Goal: Task Accomplishment & Management: Complete application form

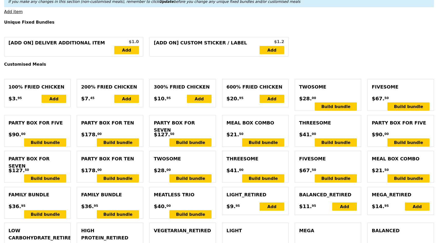
scroll to position [148, 0]
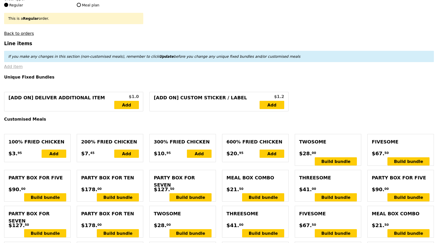
click at [15, 66] on link "Add item" at bounding box center [13, 66] width 18 height 5
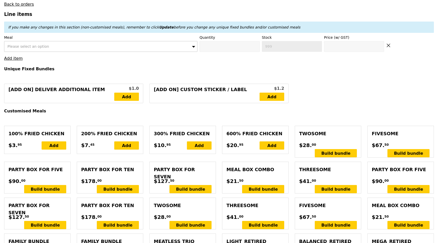
scroll to position [177, 0]
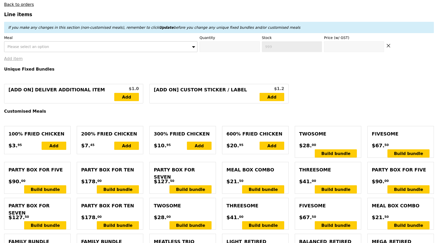
click at [11, 59] on link "Add item" at bounding box center [13, 58] width 18 height 5
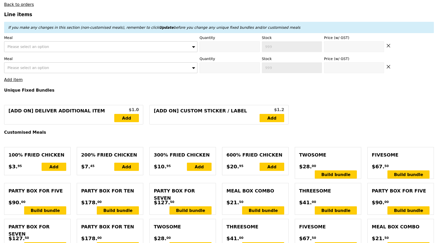
click at [81, 50] on div "Please select an option" at bounding box center [100, 46] width 193 height 11
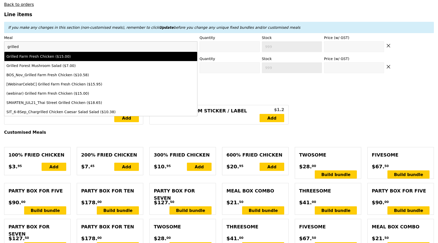
type input "grilled"
click at [76, 60] on li "Grilled Farm Fresh Chicken ($15.00)" at bounding box center [100, 56] width 193 height 9
type input "Confirm anyway"
type input "0"
type input "443"
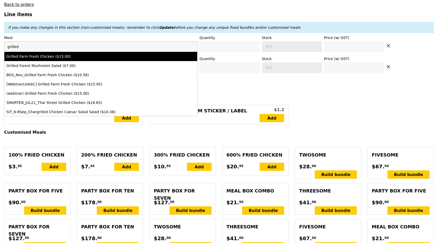
type input "15.0"
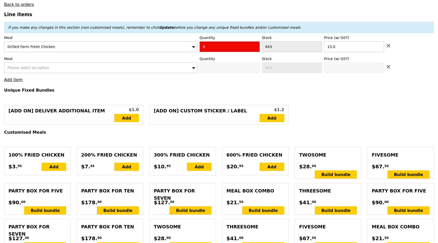
click at [221, 44] on input "0" at bounding box center [229, 46] width 60 height 11
type input "Confirm"
type input "12"
click at [168, 66] on div "Please select an option" at bounding box center [100, 67] width 193 height 11
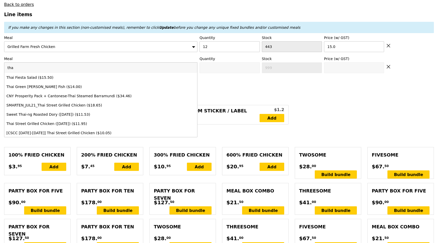
type input "thai"
type input "Loading..."
type input "180.00"
type input "3.62"
type input "3.95"
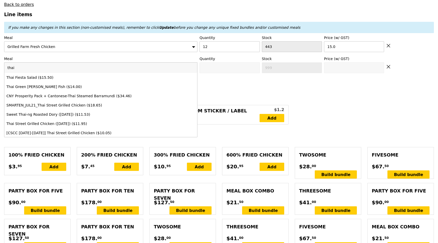
type input "183.95"
type input "thai"
type input "Confirm"
type input "432"
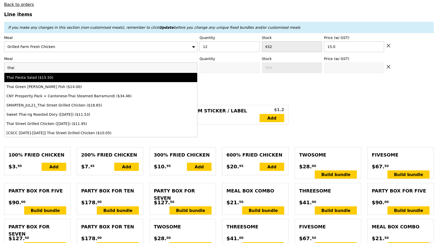
click at [152, 79] on div "Thai Fiesta Salad ($15.50)" at bounding box center [100, 77] width 189 height 5
type input "Confirm anyway"
type input "0"
type input "491"
type input "15.5"
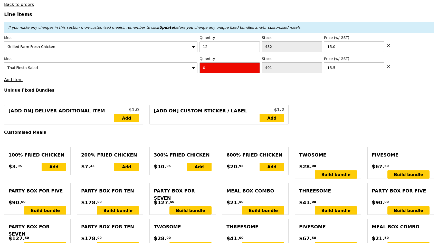
click at [213, 68] on input "0" at bounding box center [229, 67] width 60 height 11
type input "Confirm"
type input "3"
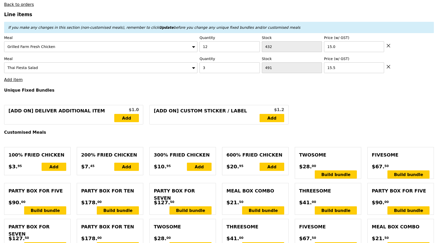
type input "Loading..."
type input "226.50"
type input "230.45"
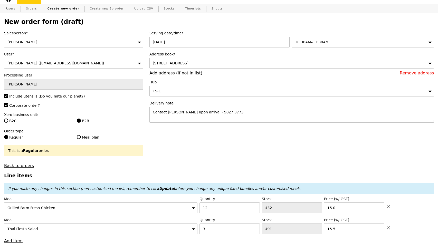
scroll to position [0, 0]
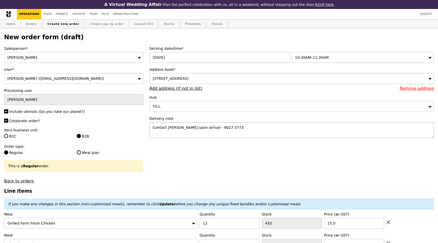
click at [153, 127] on textarea "Contact [PERSON_NAME] upon arrival - 9027 3773" at bounding box center [291, 130] width 284 height 16
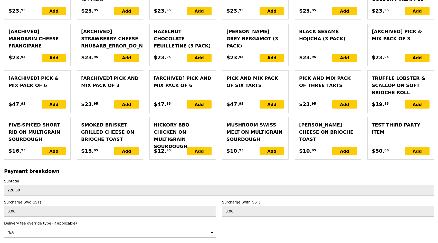
scroll to position [1181, 0]
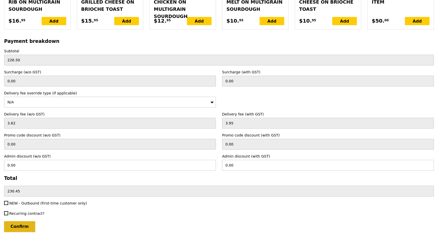
click at [28, 221] on input "Confirm" at bounding box center [19, 226] width 31 height 11
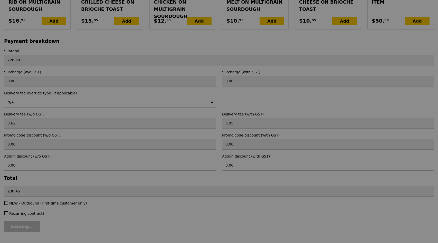
type input "Loading..."
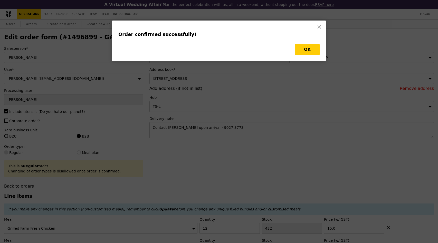
checkbox input "false"
type input "Loading..."
type input "3"
type input "491"
type input "15.50"
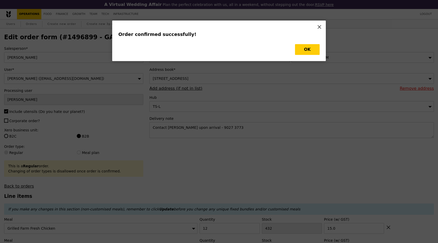
type input "12"
type input "432"
type input "15.00"
type input "488"
type input "420"
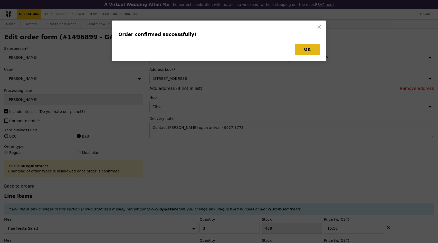
type input "Update"
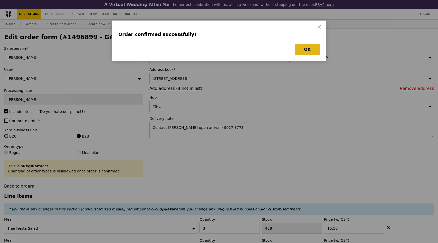
click at [311, 51] on button "OK" at bounding box center [307, 49] width 25 height 11
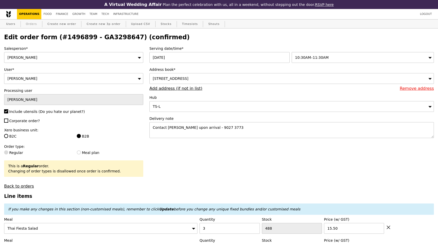
click at [26, 25] on link "Orders" at bounding box center [31, 24] width 15 height 9
select select "100"
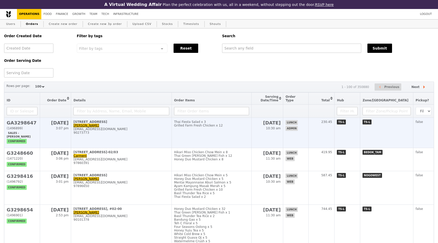
click at [135, 132] on div "90273773" at bounding box center [121, 133] width 96 height 4
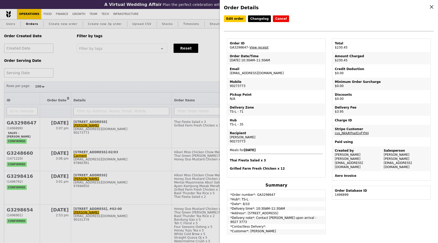
drag, startPoint x: 118, startPoint y: 33, endPoint x: 123, endPoint y: 33, distance: 5.4
click at [117, 33] on div "Order Details Edit order Changelog Cancel Order ID GA3298647 – View receipt Ord…" at bounding box center [219, 121] width 438 height 243
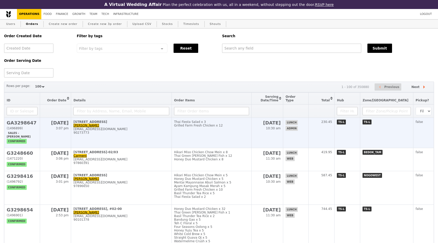
click at [83, 130] on div "[EMAIL_ADDRESS][DOMAIN_NAME]" at bounding box center [121, 129] width 96 height 4
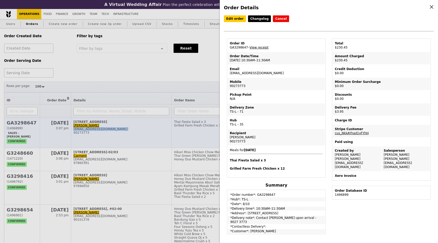
copy div "[EMAIL_ADDRESS][DOMAIN_NAME]"
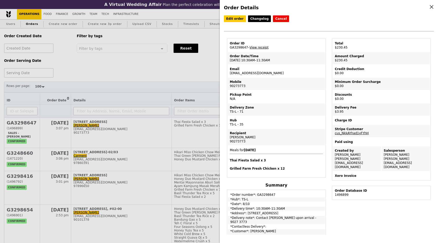
click at [88, 52] on div "Order Details Edit order Changelog Cancel Order ID GA3298647 – View receipt Ord…" at bounding box center [219, 121] width 438 height 243
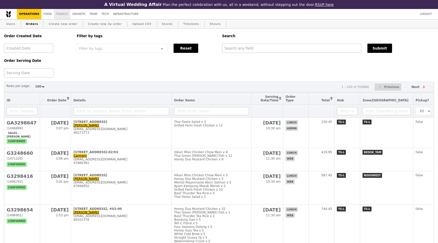
click at [61, 14] on link "Finance" at bounding box center [62, 14] width 16 height 10
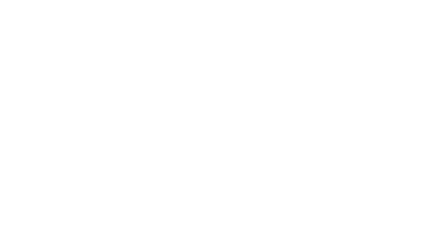
select select "100"
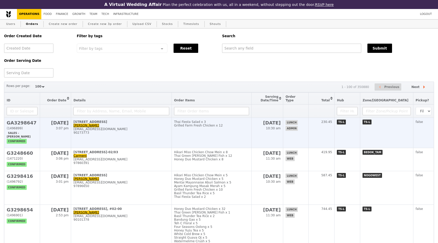
click at [128, 140] on td "20 Bendemeer Road, #07-01 Corine Chua cchua@maxlinear.com 90273773" at bounding box center [121, 133] width 101 height 30
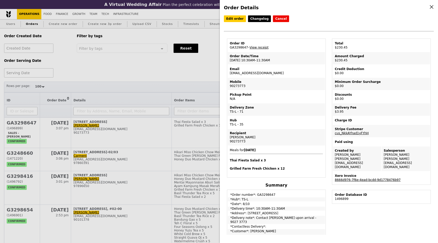
click at [344, 178] on link "8666d976-7f6e-4ead-bcdd-9d1778476b97" at bounding box center [368, 180] width 66 height 4
